Goal: Find specific page/section: Find specific page/section

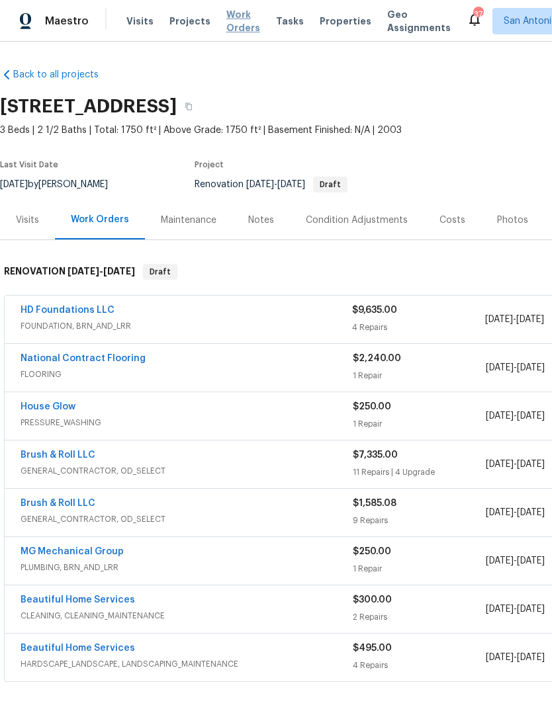
click at [240, 29] on span "Work Orders" at bounding box center [243, 21] width 34 height 26
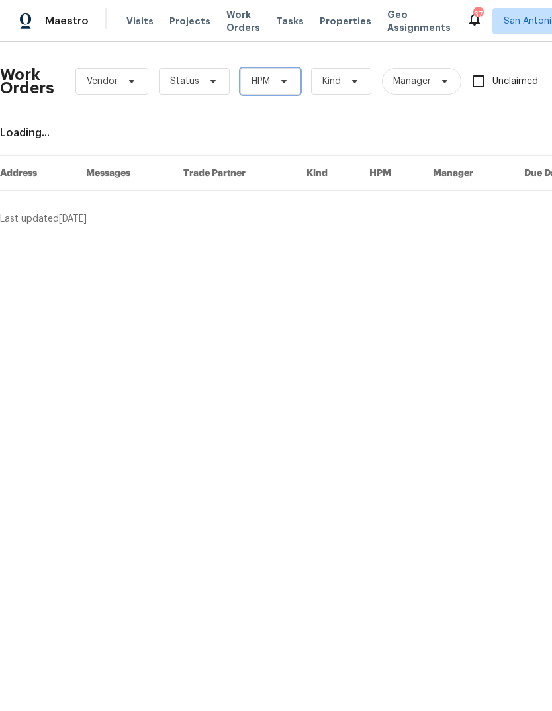
click at [290, 80] on span "HPM" at bounding box center [270, 81] width 60 height 26
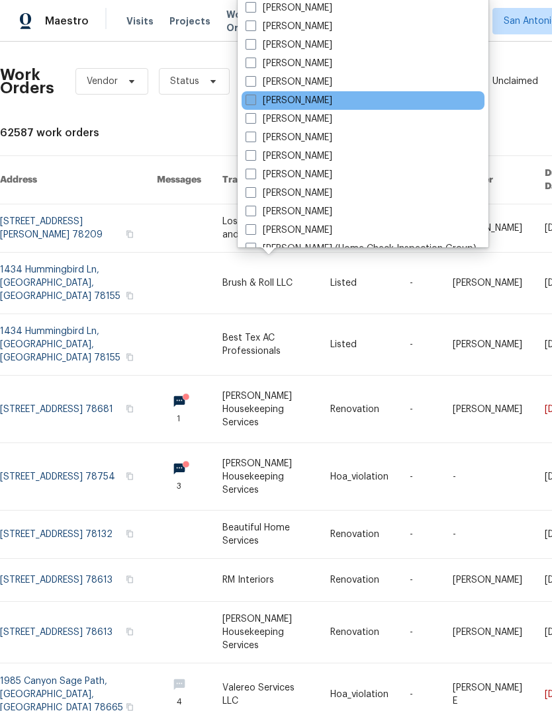
click at [261, 101] on label "[PERSON_NAME]" at bounding box center [288, 100] width 87 height 13
click at [254, 101] on input "[PERSON_NAME]" at bounding box center [249, 98] width 9 height 9
checkbox input "true"
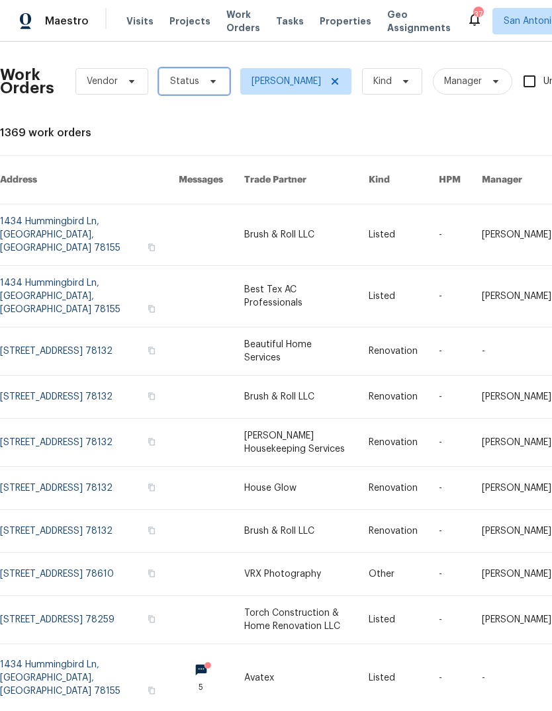
click at [208, 76] on icon at bounding box center [213, 81] width 11 height 11
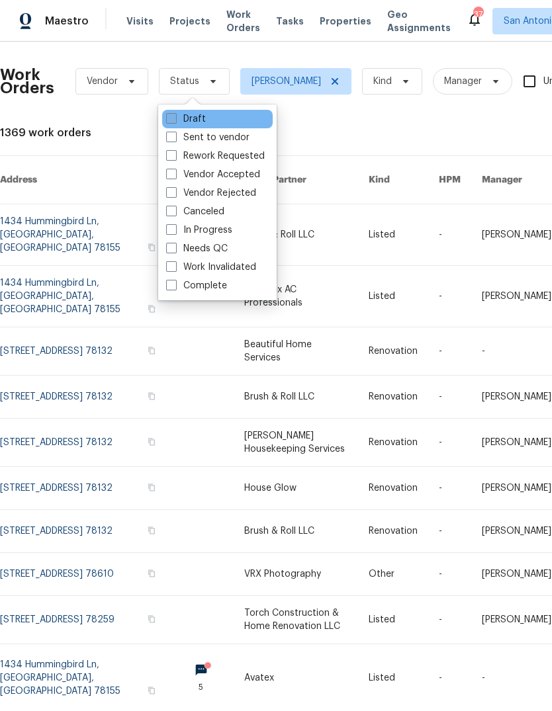
click at [199, 112] on label "Draft" at bounding box center [186, 118] width 40 height 13
click at [175, 112] on input "Draft" at bounding box center [170, 116] width 9 height 9
checkbox input "true"
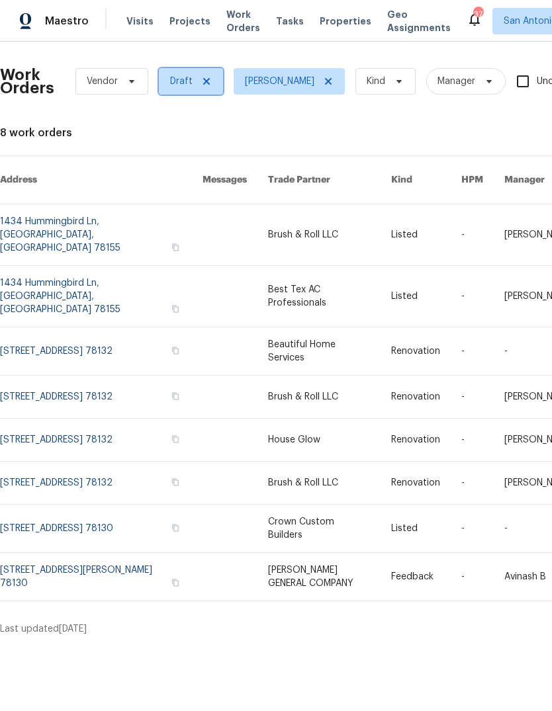
click at [197, 83] on span at bounding box center [204, 81] width 15 height 11
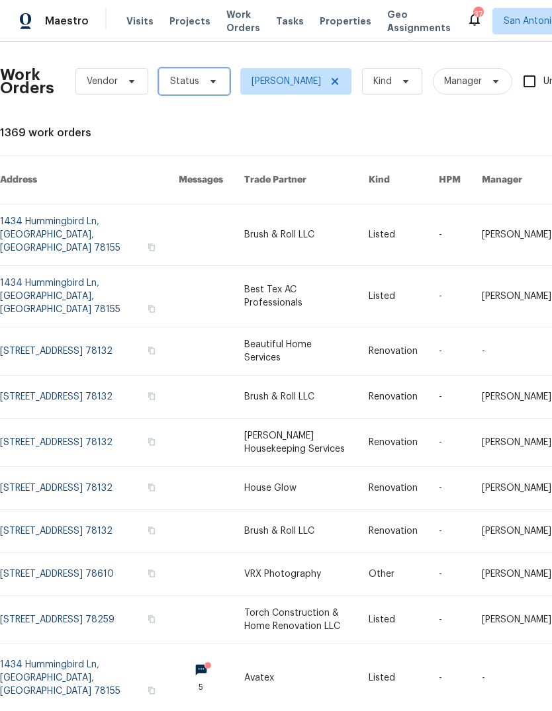
click at [204, 81] on span at bounding box center [211, 81] width 15 height 11
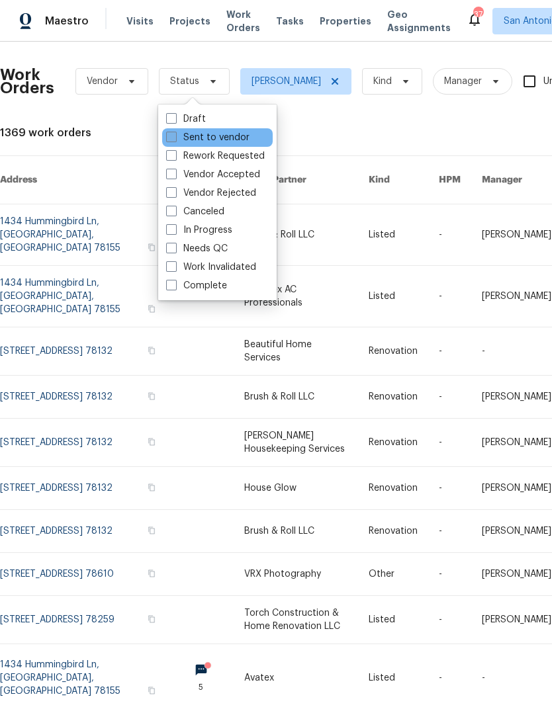
click at [197, 134] on label "Sent to vendor" at bounding box center [207, 137] width 83 height 13
click at [175, 134] on input "Sent to vendor" at bounding box center [170, 135] width 9 height 9
checkbox input "true"
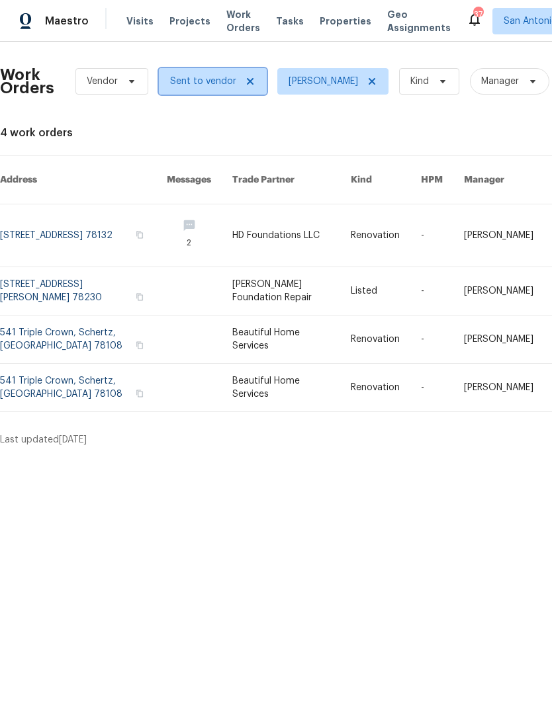
click at [245, 85] on icon at bounding box center [250, 81] width 11 height 11
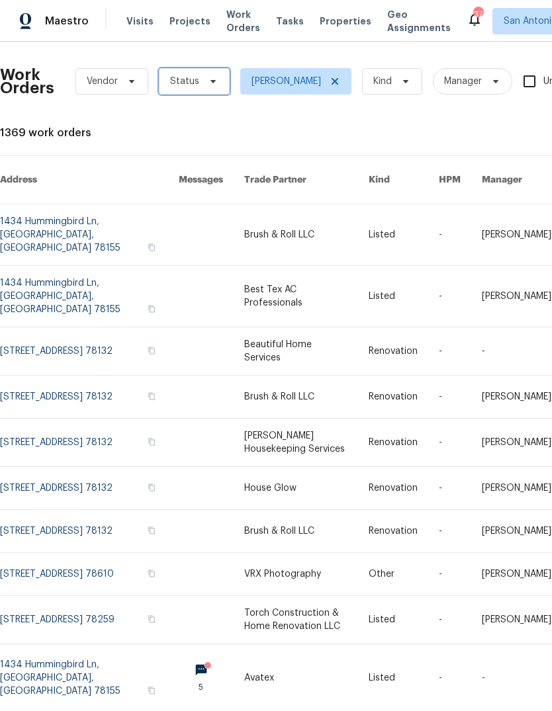
click at [210, 76] on icon at bounding box center [213, 81] width 11 height 11
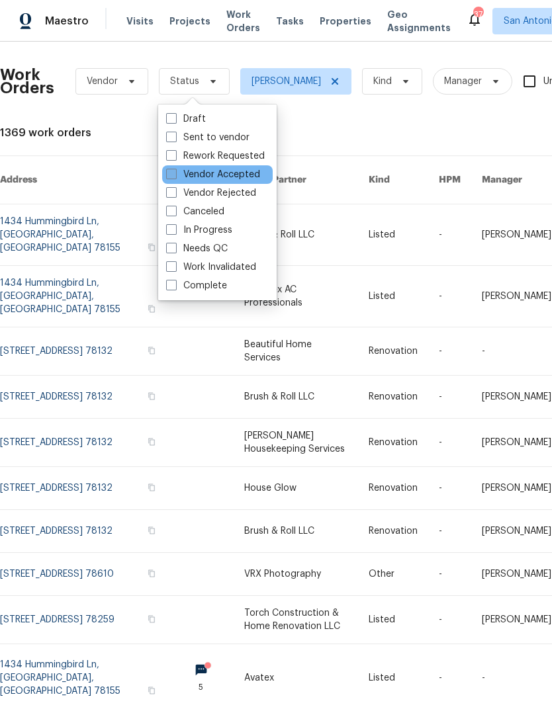
click at [199, 175] on label "Vendor Accepted" at bounding box center [213, 174] width 94 height 13
click at [175, 175] on input "Vendor Accepted" at bounding box center [170, 172] width 9 height 9
checkbox input "true"
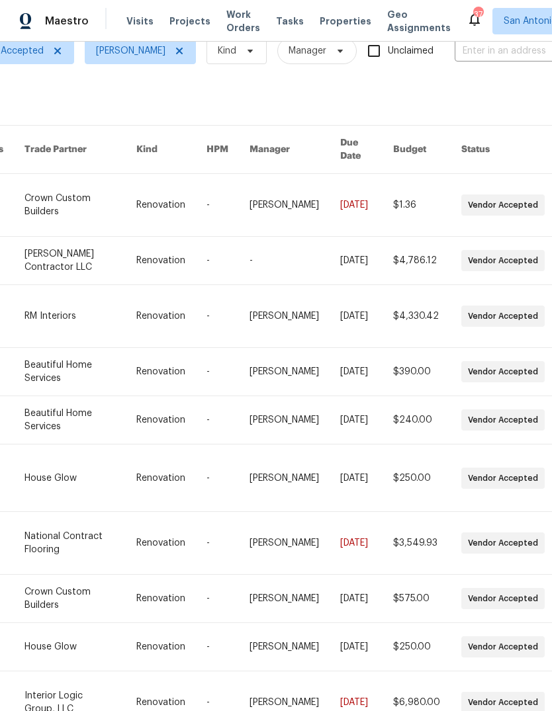
scroll to position [29, 203]
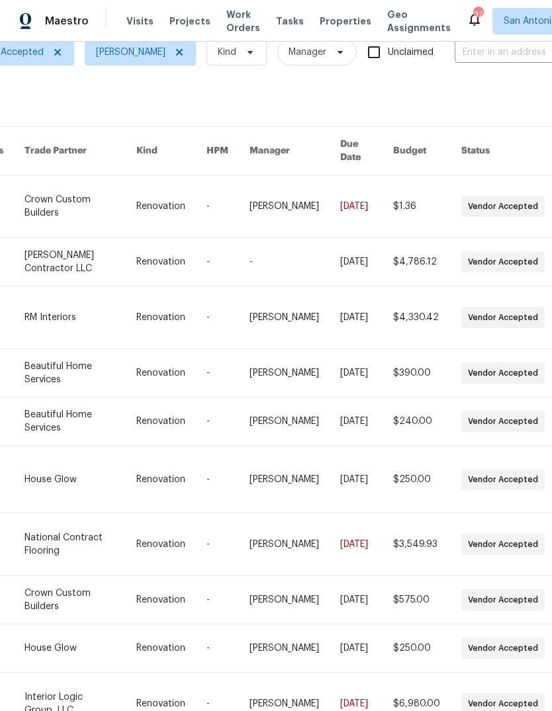
click at [345, 142] on th "Due Date" at bounding box center [356, 151] width 53 height 48
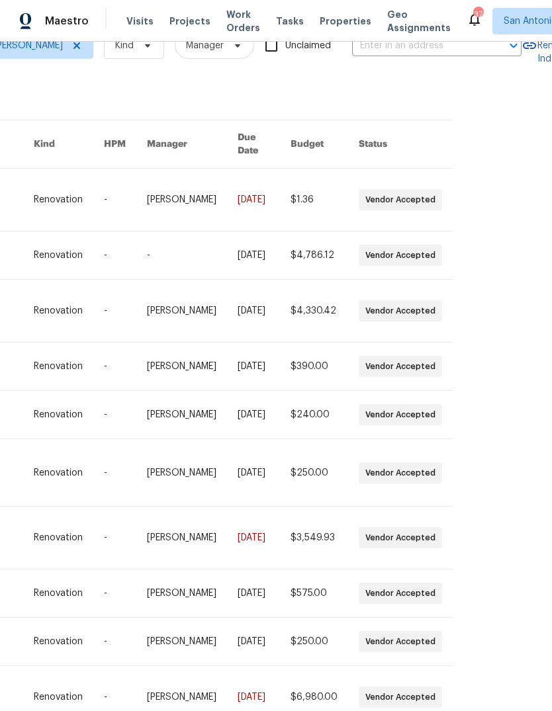
scroll to position [36, 305]
click at [449, 691] on div "Work Orders Vendor Vendor Accepted [PERSON_NAME] Kind Manager Unclaimed ​ View …" at bounding box center [276, 377] width 552 height 670
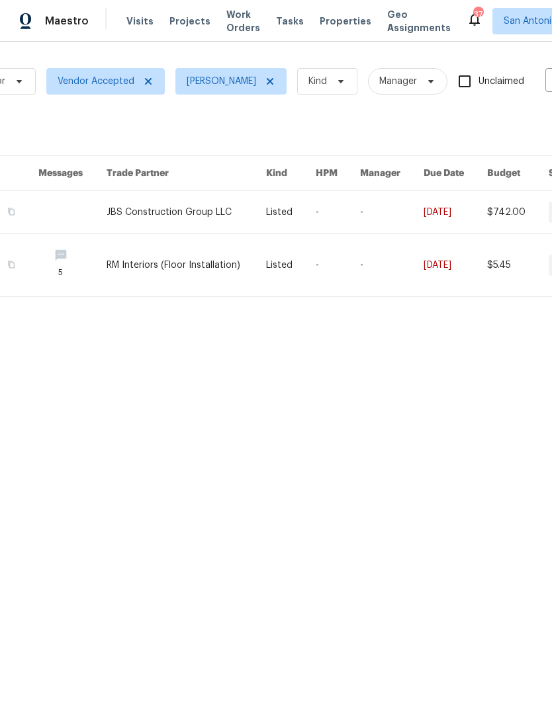
scroll to position [0, 113]
click at [144, 83] on icon at bounding box center [147, 81] width 7 height 7
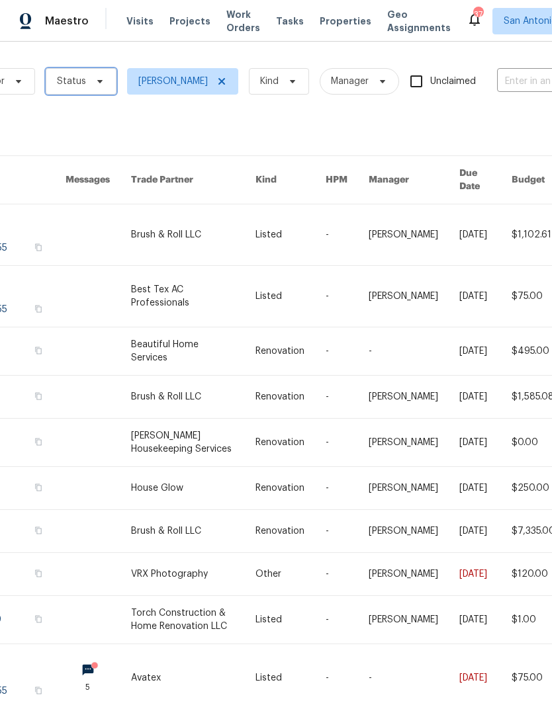
click at [95, 80] on icon at bounding box center [100, 81] width 11 height 11
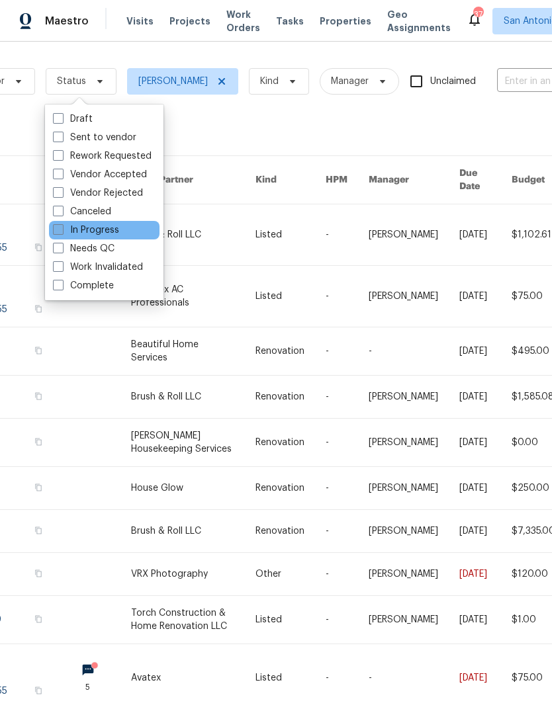
click at [98, 230] on label "In Progress" at bounding box center [86, 230] width 66 height 13
click at [62, 230] on input "In Progress" at bounding box center [57, 228] width 9 height 9
checkbox input "true"
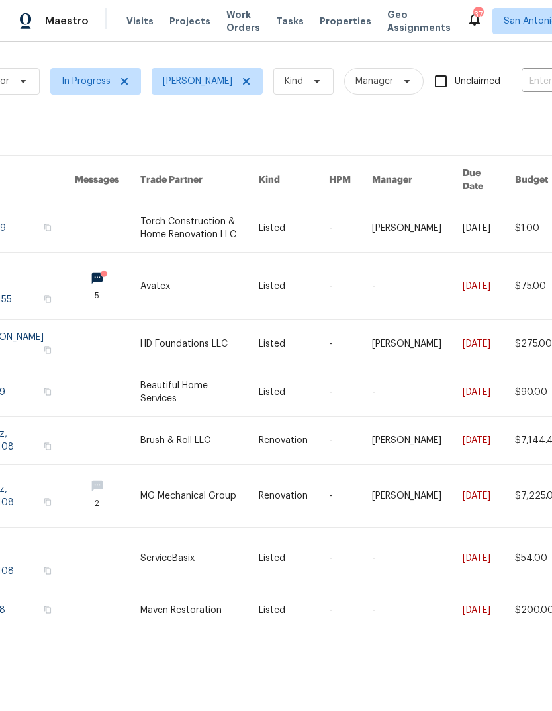
scroll to position [0, 111]
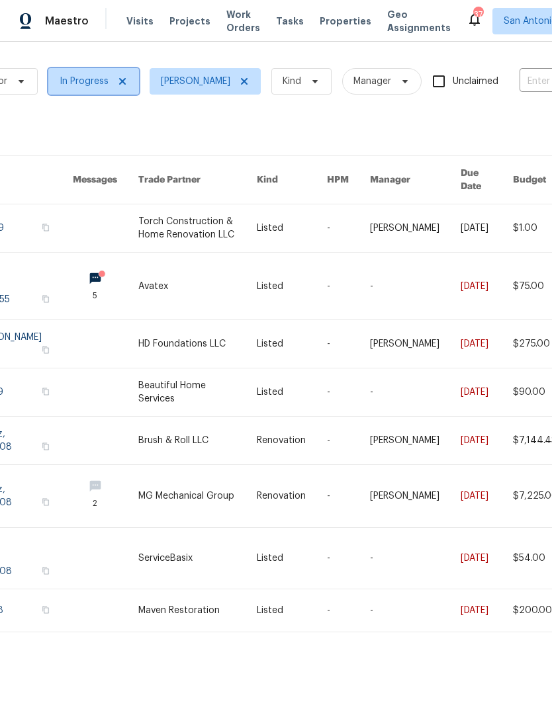
click at [114, 77] on span at bounding box center [120, 81] width 15 height 11
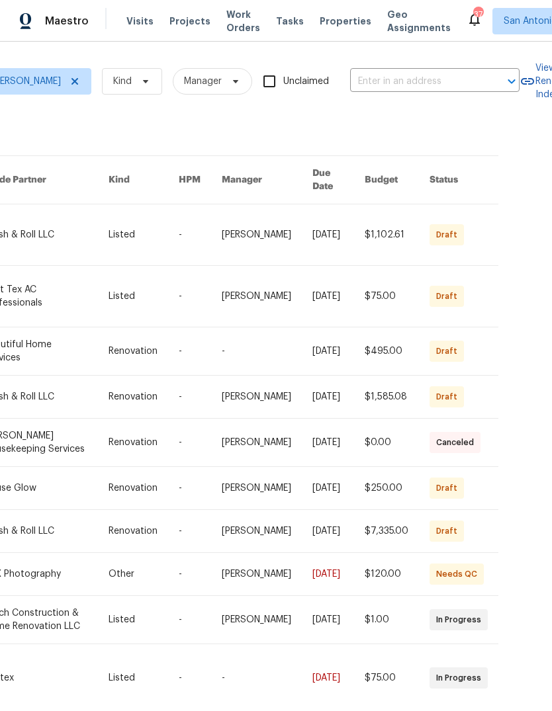
scroll to position [0, 257]
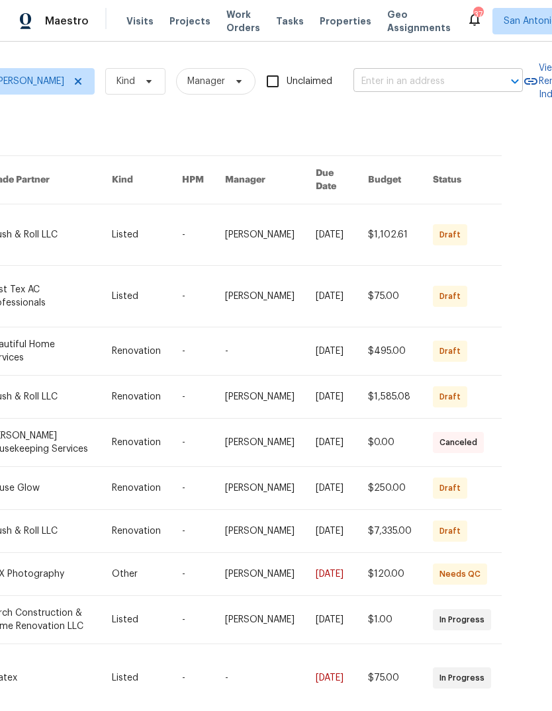
click at [404, 74] on input "text" at bounding box center [419, 81] width 132 height 21
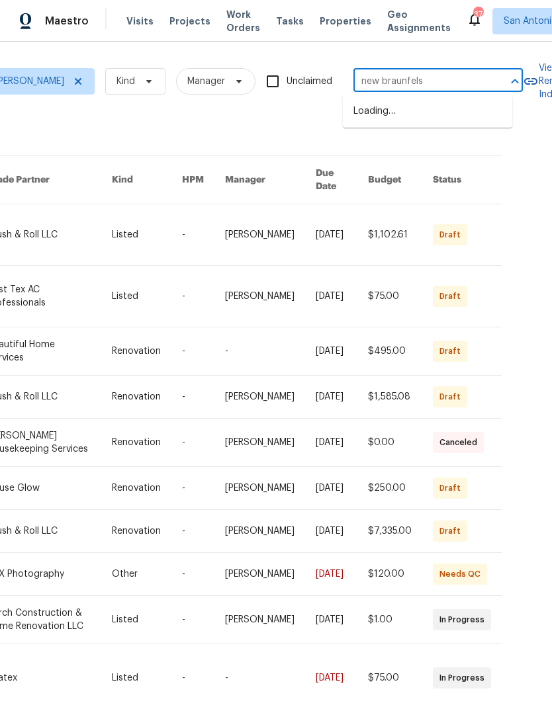
type input "new braunfels"
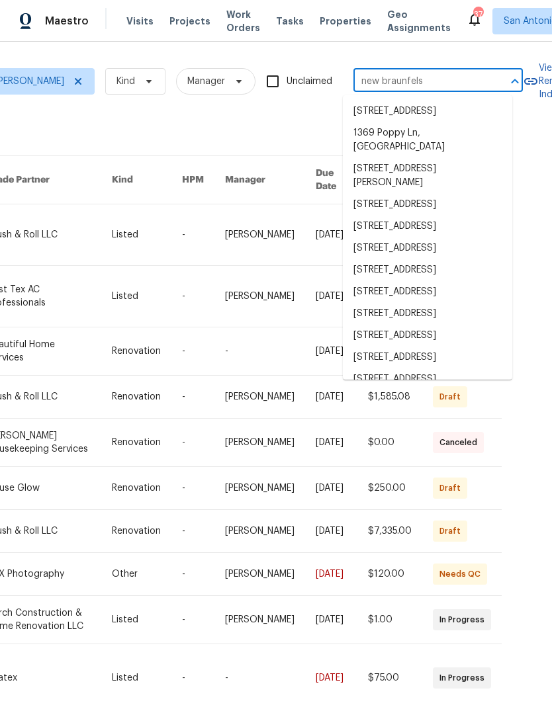
click at [310, 124] on div "Work Orders Vendor Status [PERSON_NAME] Kind Manager Unclaimed [GEOGRAPHIC_DATA…" at bounding box center [117, 399] width 748 height 694
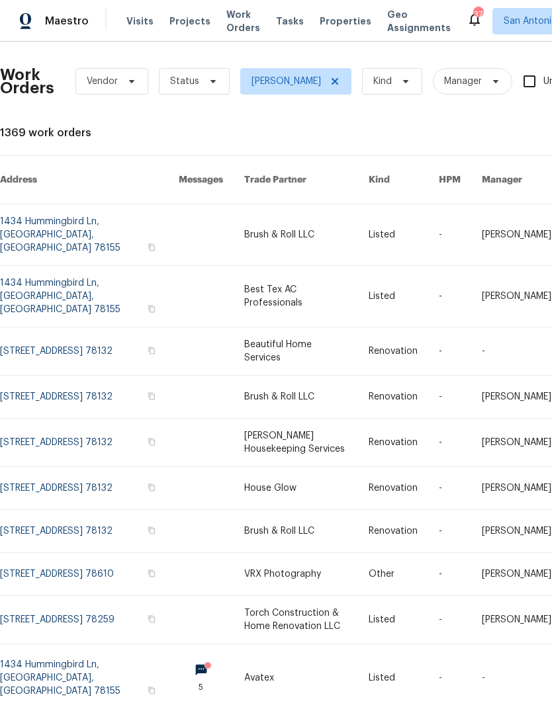
scroll to position [0, 0]
click at [210, 81] on icon at bounding box center [212, 81] width 5 height 3
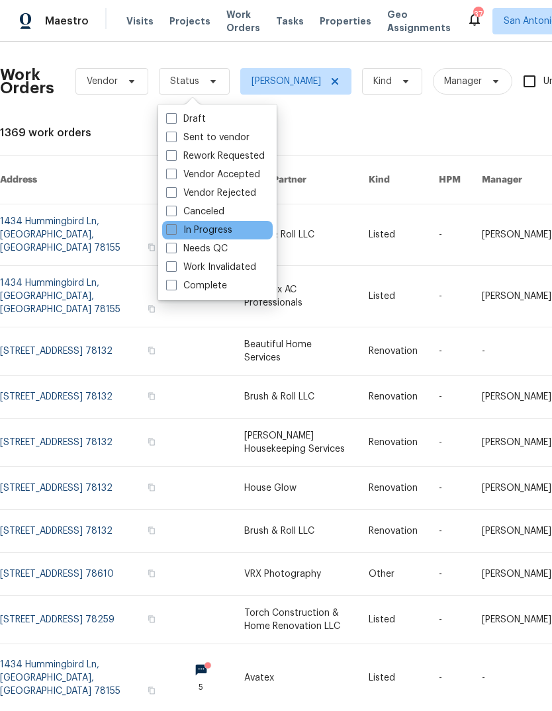
click at [212, 231] on label "In Progress" at bounding box center [199, 230] width 66 height 13
click at [175, 231] on input "In Progress" at bounding box center [170, 228] width 9 height 9
checkbox input "true"
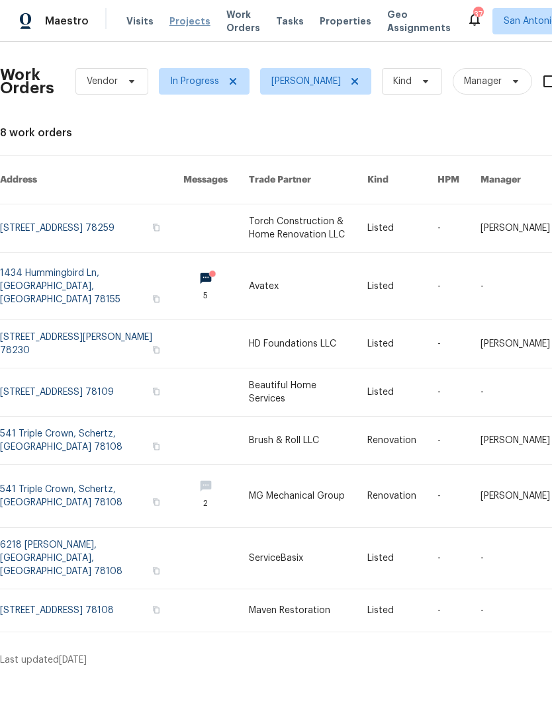
click at [175, 22] on span "Projects" at bounding box center [189, 21] width 41 height 13
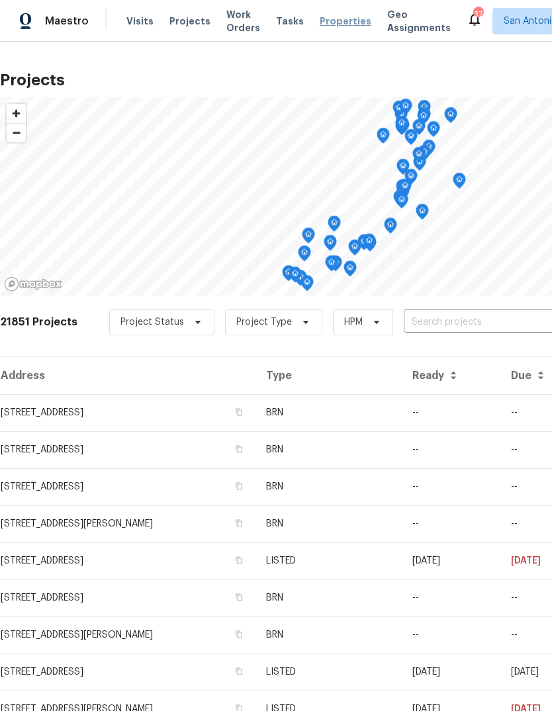
click at [330, 22] on span "Properties" at bounding box center [346, 21] width 52 height 13
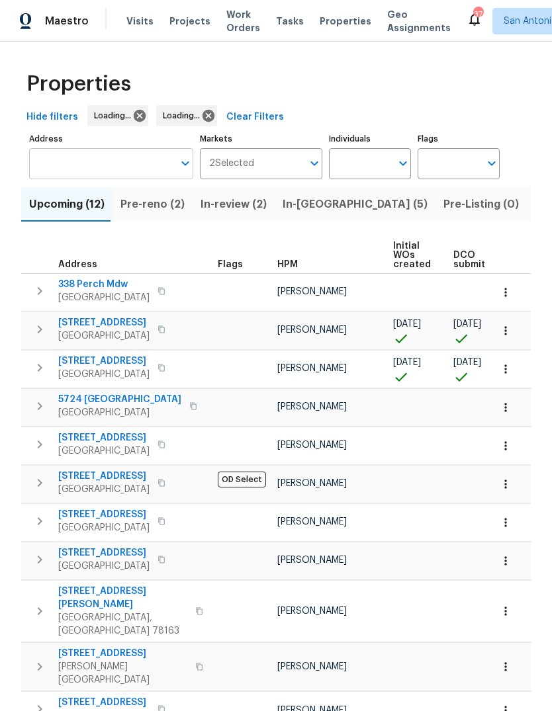
click at [120, 179] on input "Address" at bounding box center [101, 163] width 144 height 31
click at [118, 179] on input "Address" at bounding box center [101, 163] width 144 height 31
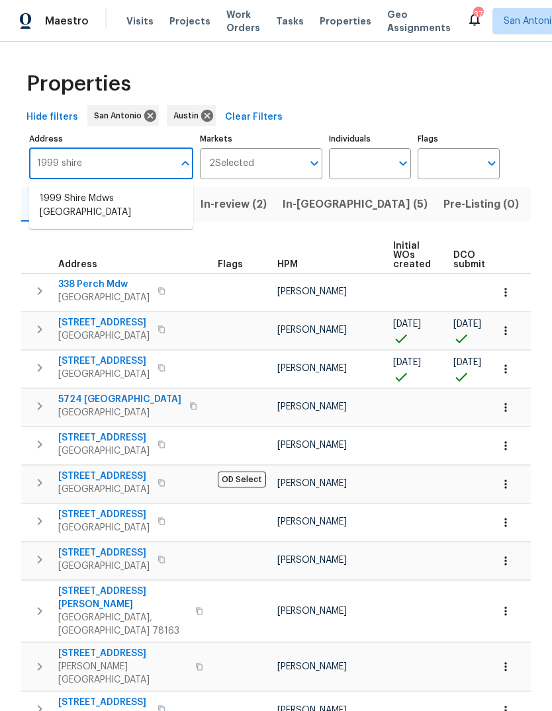
type input "1999 shire"
click at [89, 204] on li "1999 Shire Mdws [GEOGRAPHIC_DATA]" at bounding box center [111, 206] width 164 height 36
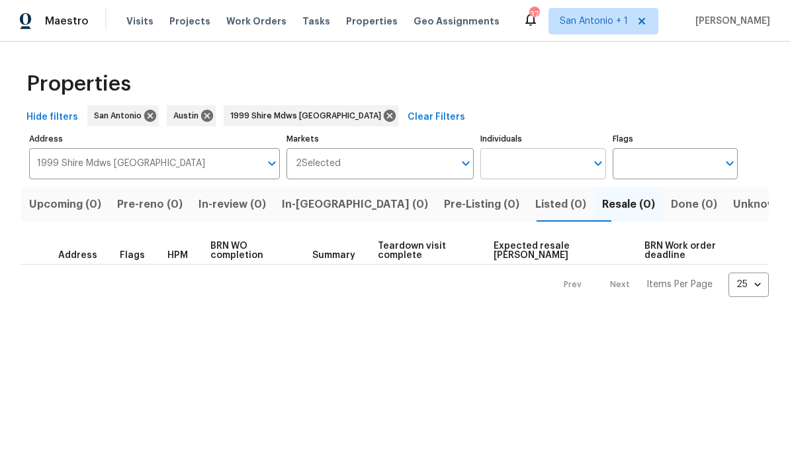
click at [551, 170] on input "Individuals" at bounding box center [532, 163] width 105 height 31
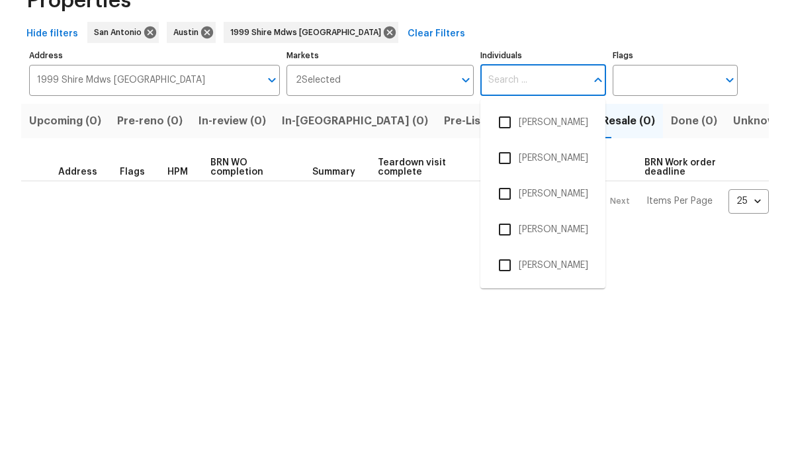
click at [551, 105] on div "Hide filters [GEOGRAPHIC_DATA][PERSON_NAME] 1999 Shire [GEOGRAPHIC_DATA] [GEOGR…" at bounding box center [395, 117] width 748 height 24
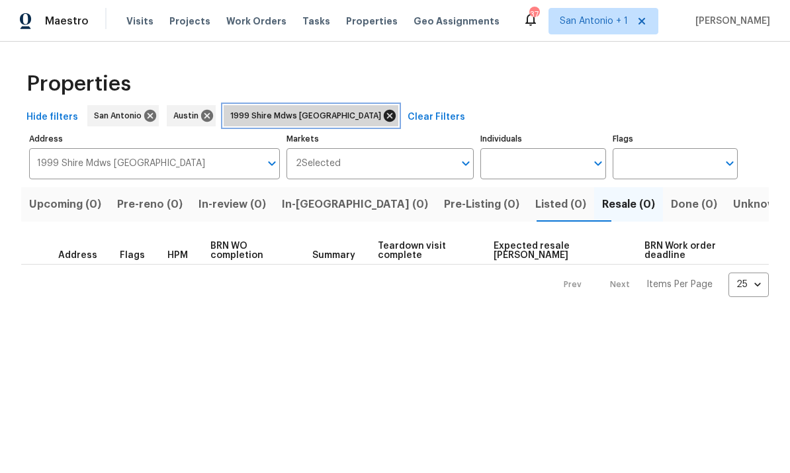
click at [393, 121] on icon at bounding box center [390, 116] width 12 height 12
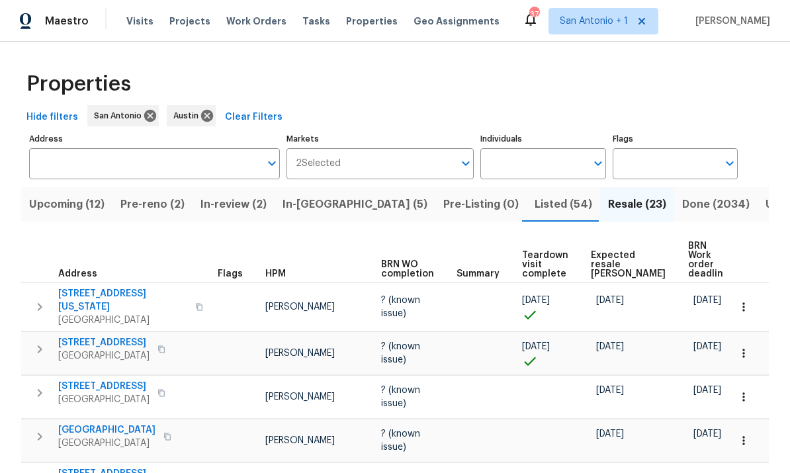
click at [535, 206] on span "Listed (54)" at bounding box center [564, 204] width 58 height 19
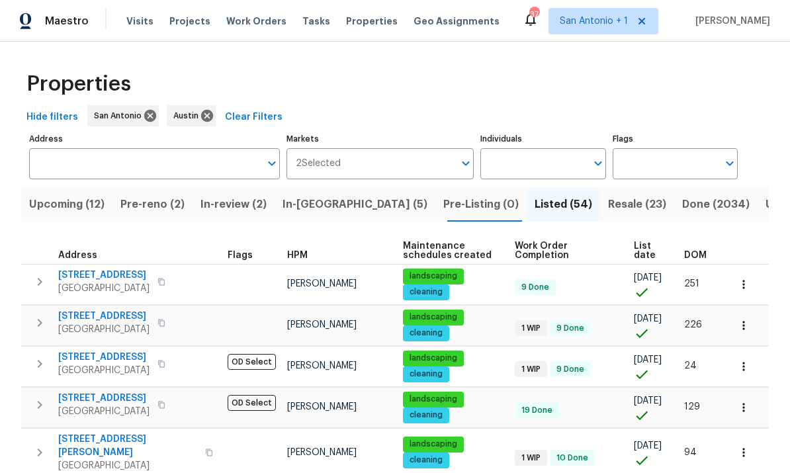
click at [551, 199] on span "Resale (23)" at bounding box center [637, 204] width 58 height 19
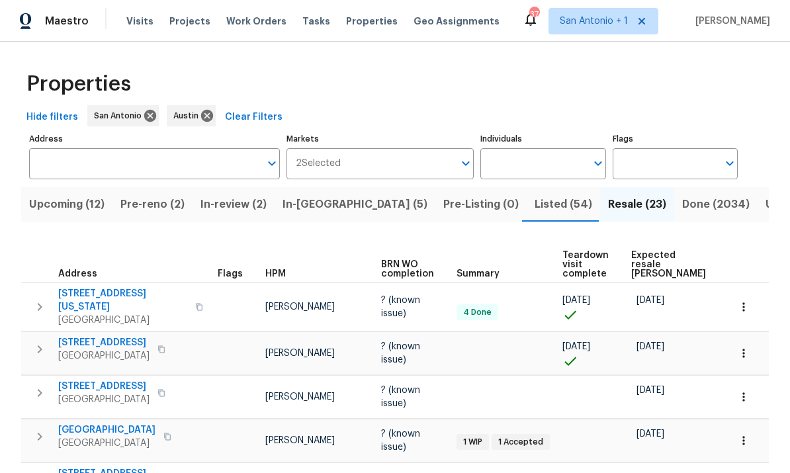
click at [551, 205] on span "Done (2034)" at bounding box center [715, 204] width 67 height 19
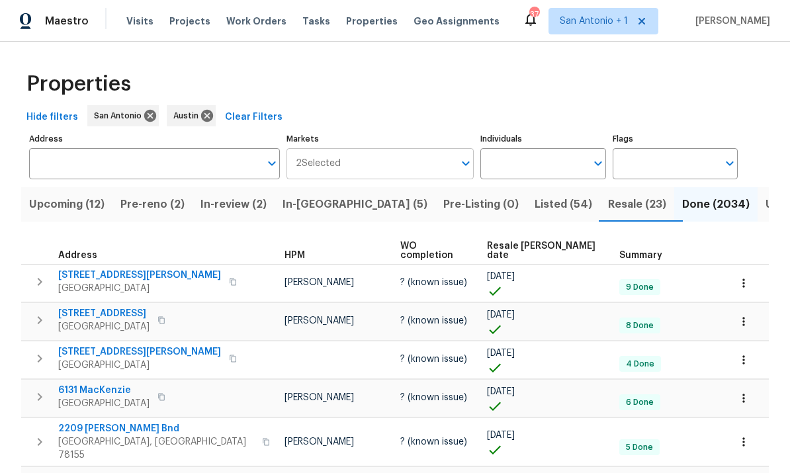
click at [452, 160] on input "Markets" at bounding box center [398, 163] width 114 height 31
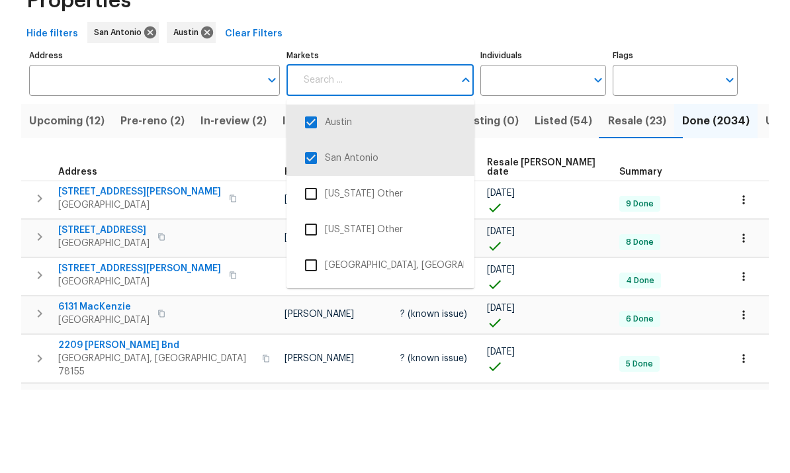
click at [548, 105] on div "Hide filters San [PERSON_NAME] Clear Filters" at bounding box center [395, 117] width 748 height 24
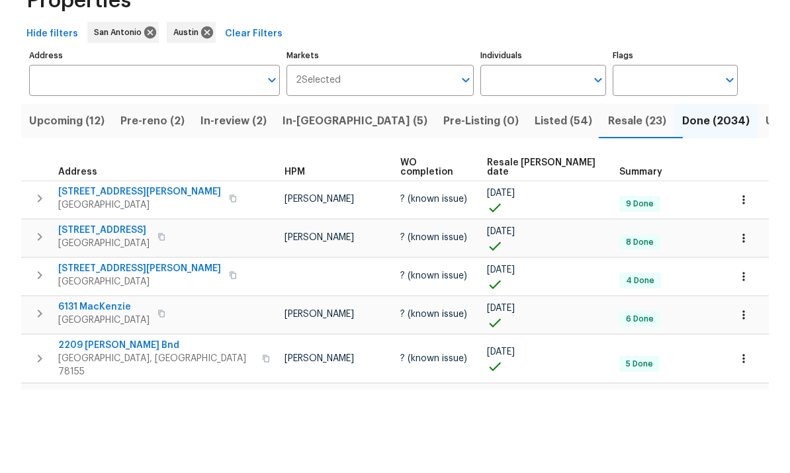
scroll to position [50, 0]
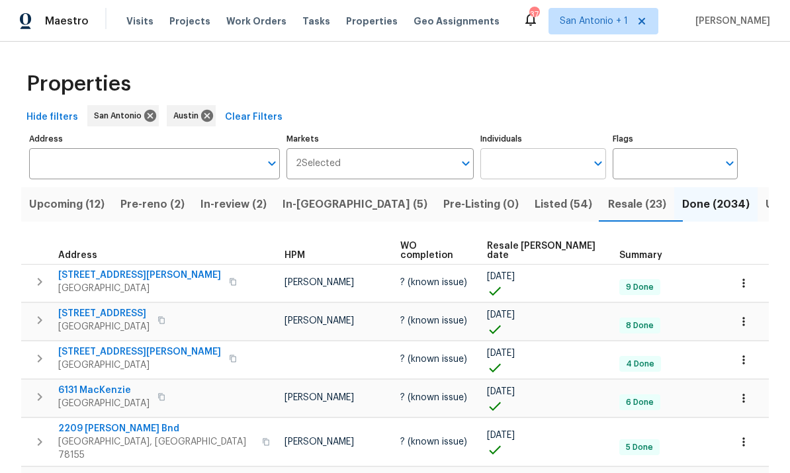
click at [551, 148] on input "Individuals" at bounding box center [532, 163] width 105 height 31
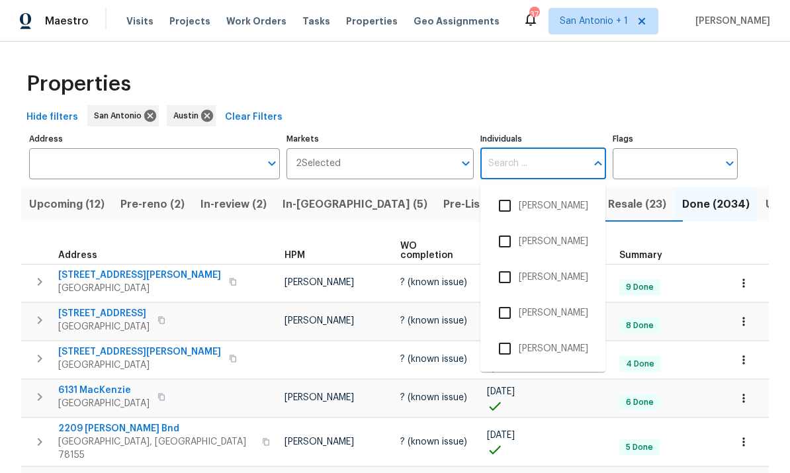
click at [551, 105] on div "Hide filters San [PERSON_NAME] Clear Filters" at bounding box center [395, 117] width 748 height 24
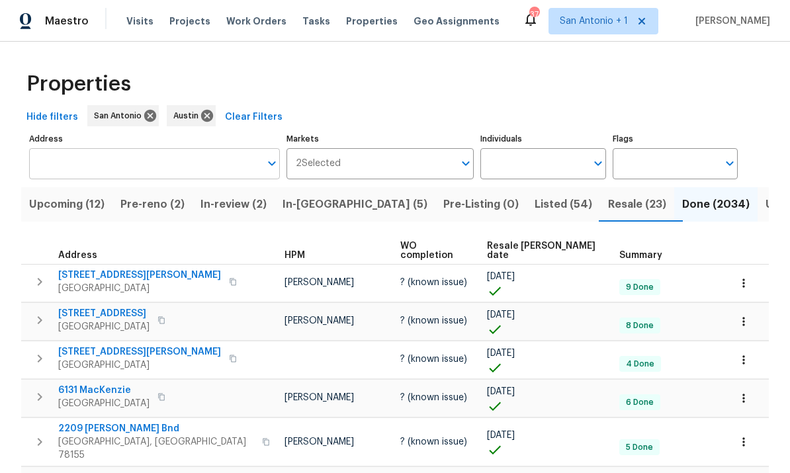
click at [105, 148] on input "Address" at bounding box center [144, 163] width 231 height 31
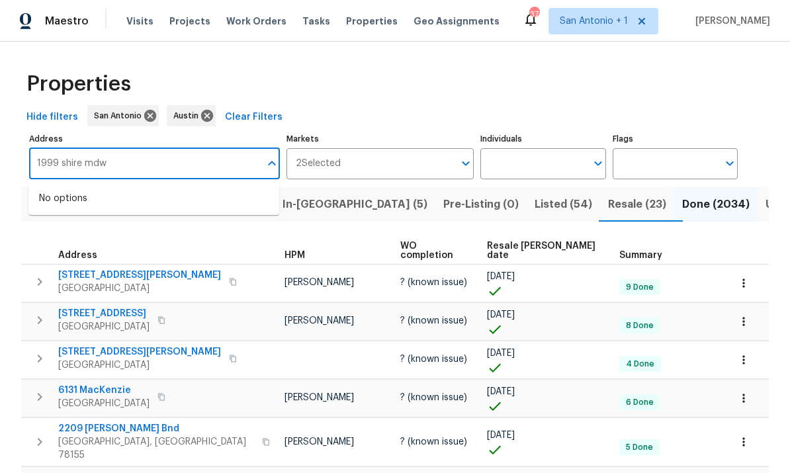
type input "1999 shire mdws"
click at [89, 188] on li "1999 Shire Mdws [GEOGRAPHIC_DATA]" at bounding box center [153, 199] width 251 height 22
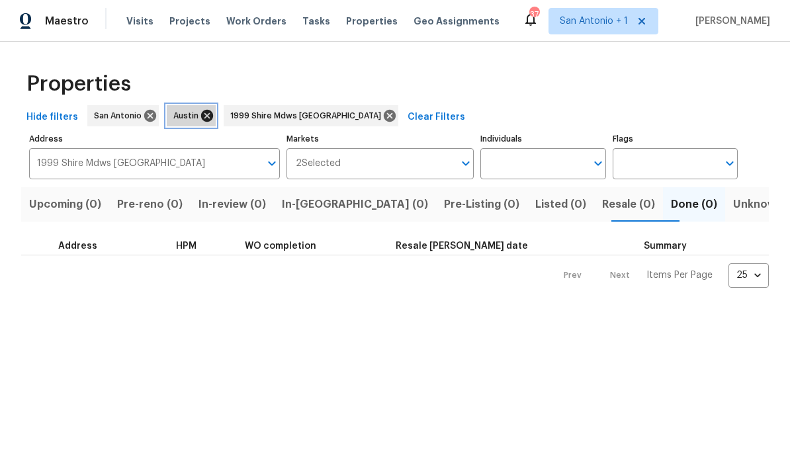
click at [201, 112] on icon at bounding box center [207, 116] width 12 height 12
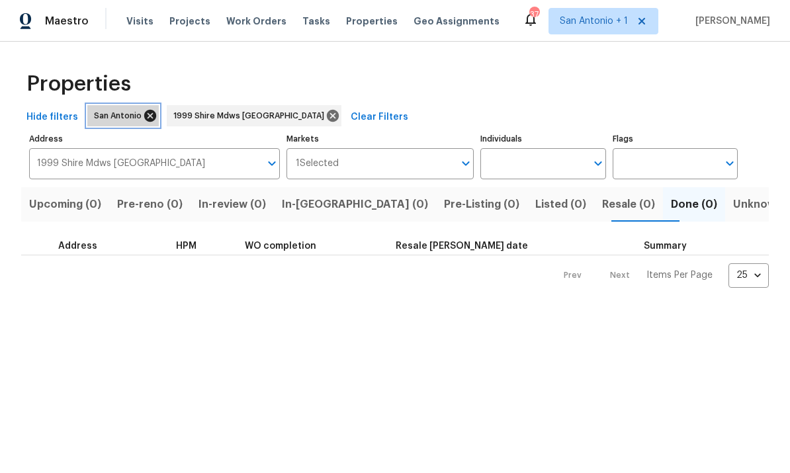
click at [144, 118] on icon at bounding box center [150, 116] width 12 height 12
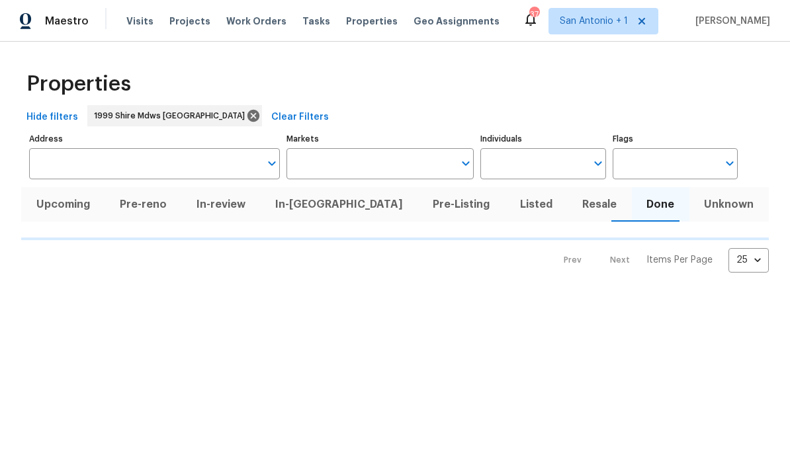
type input "1999 Shire Mdws [GEOGRAPHIC_DATA]"
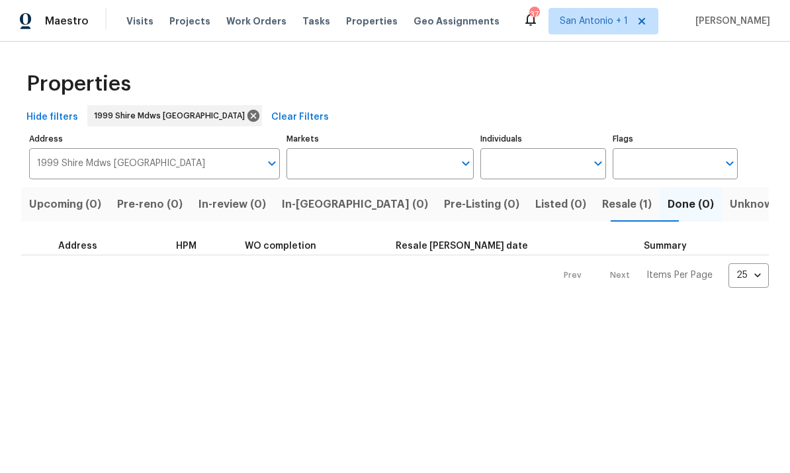
click at [551, 202] on span "Resale (1)" at bounding box center [627, 204] width 50 height 19
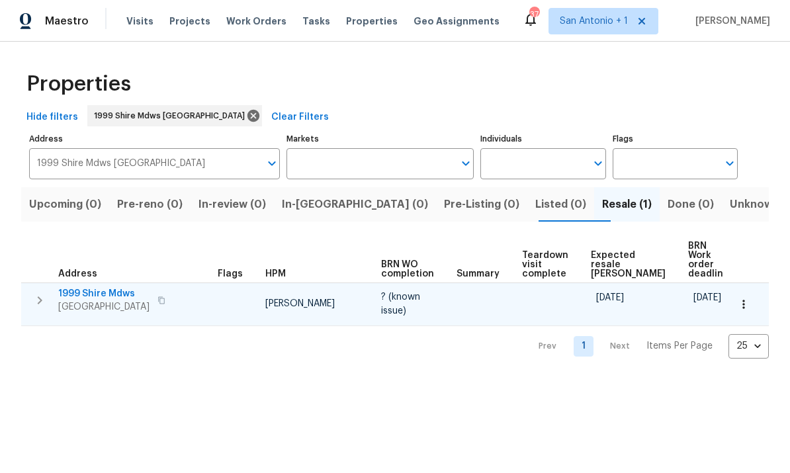
click at [99, 287] on span "1999 Shire Mdws" at bounding box center [103, 293] width 91 height 13
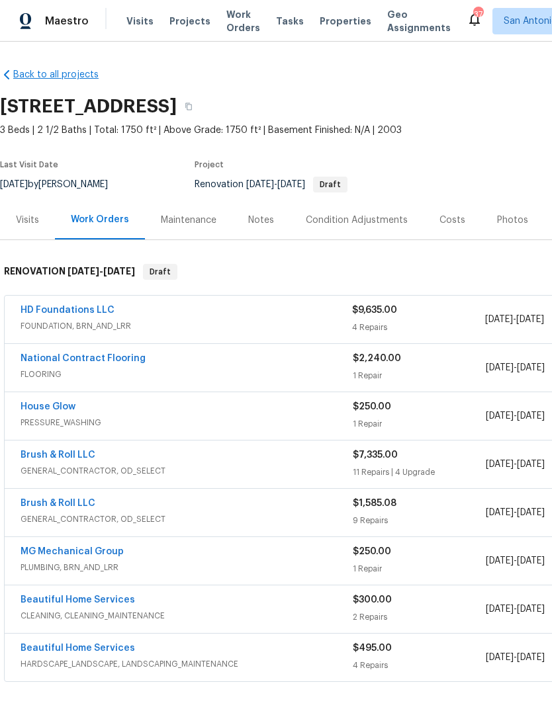
click at [60, 77] on link "Back to all projects" at bounding box center [63, 74] width 127 height 13
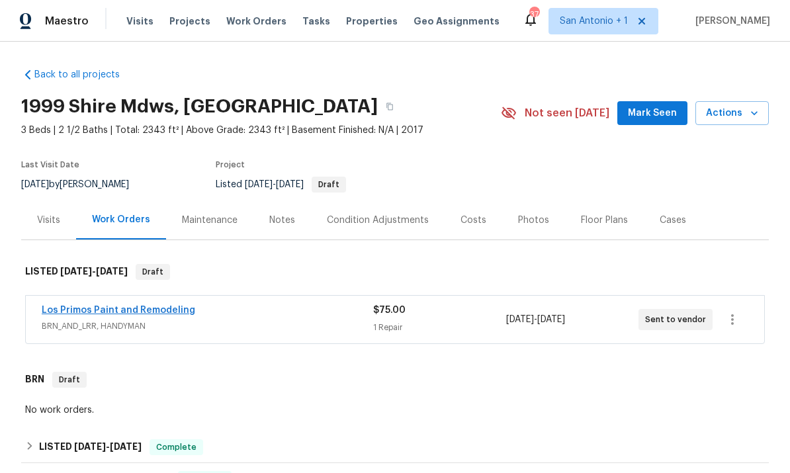
click at [137, 311] on link "Los Primos Paint and Remodeling" at bounding box center [119, 310] width 154 height 9
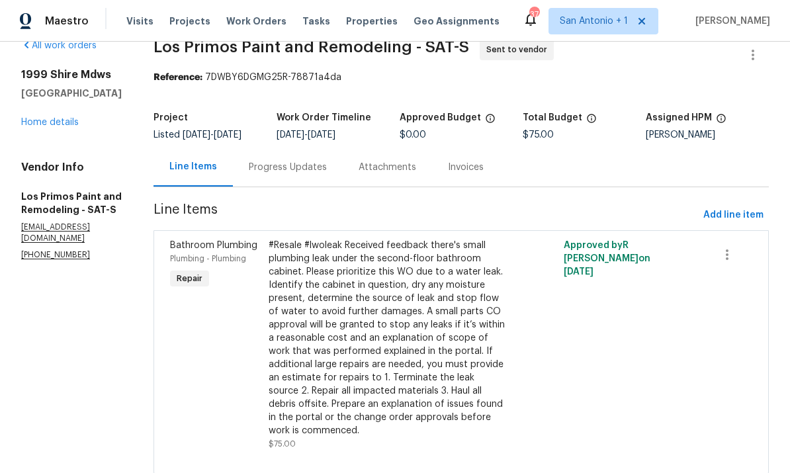
scroll to position [23, 0]
